Goal: Navigation & Orientation: Find specific page/section

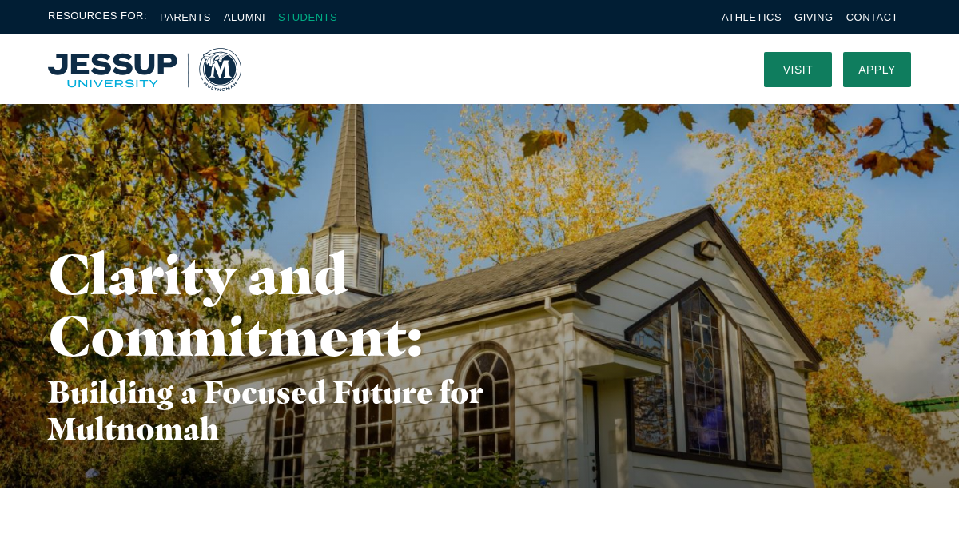
click at [319, 18] on link "Students" at bounding box center [307, 17] width 59 height 12
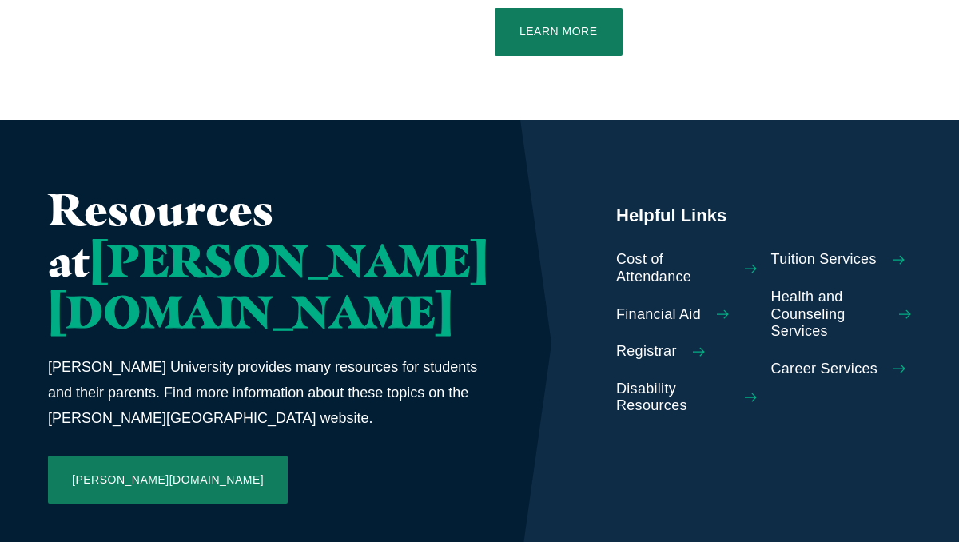
scroll to position [752, 0]
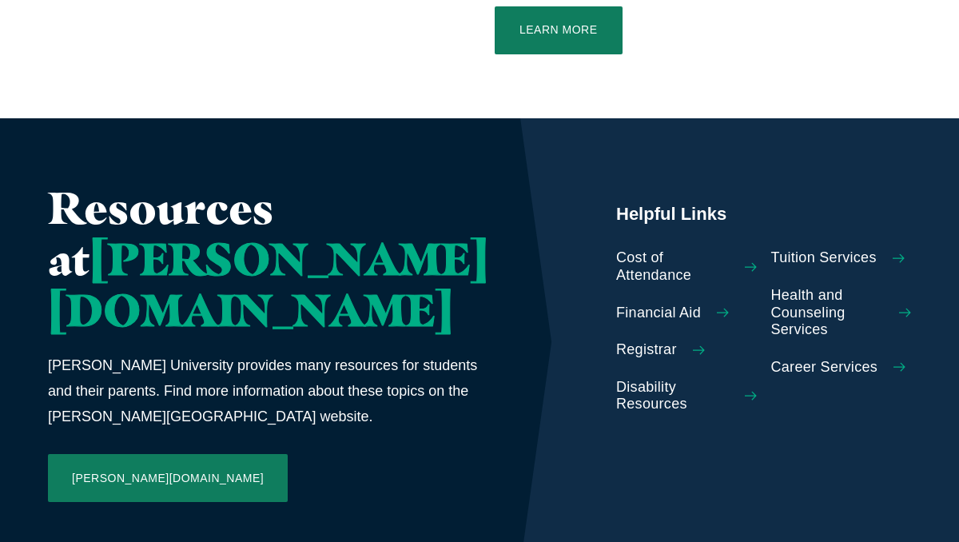
click at [616, 341] on link "Registrar" at bounding box center [686, 350] width 141 height 18
